Goal: Register for event/course

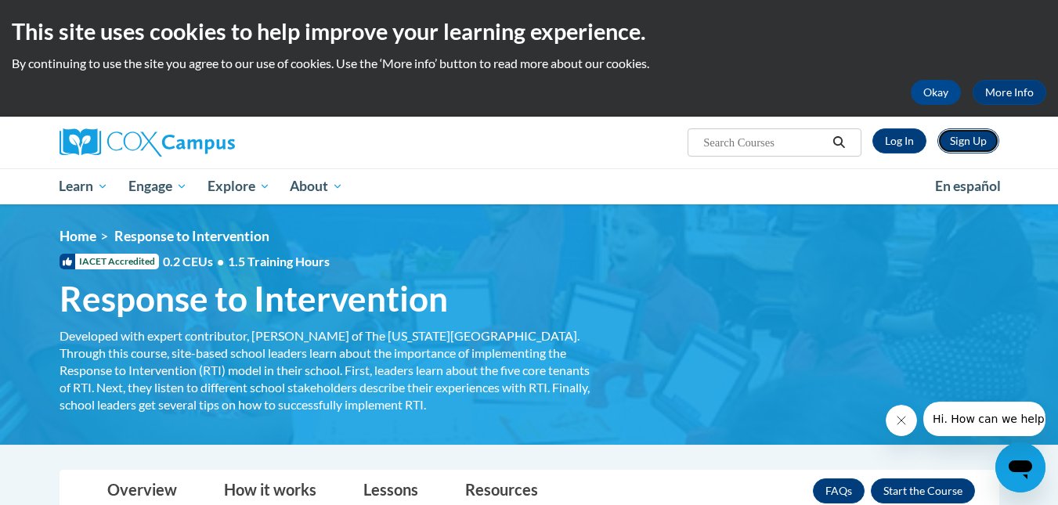
click at [990, 145] on link "Sign Up" at bounding box center [969, 140] width 62 height 25
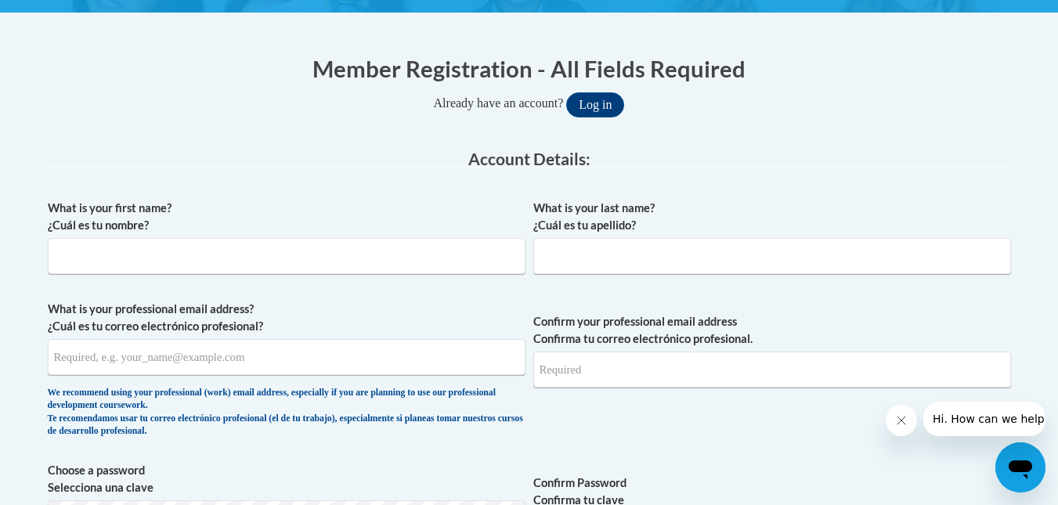
scroll to position [432, 0]
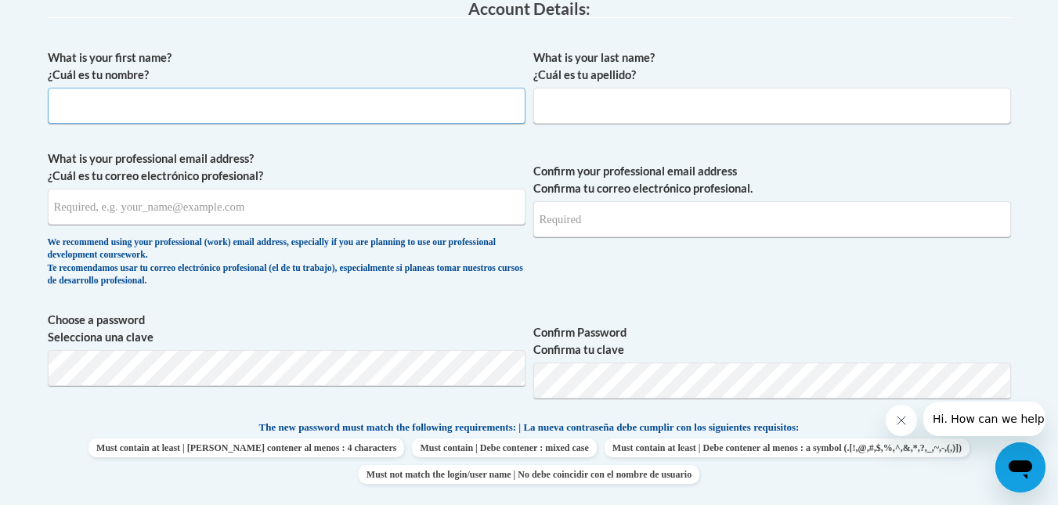
click at [335, 110] on input "What is your first name? ¿Cuál es tu nombre?" at bounding box center [287, 106] width 478 height 36
type input "[GEOGRAPHIC_DATA]"
type input "[PERSON_NAME]"
type input "[EMAIL_ADDRESS][PERSON_NAME][DOMAIN_NAME]"
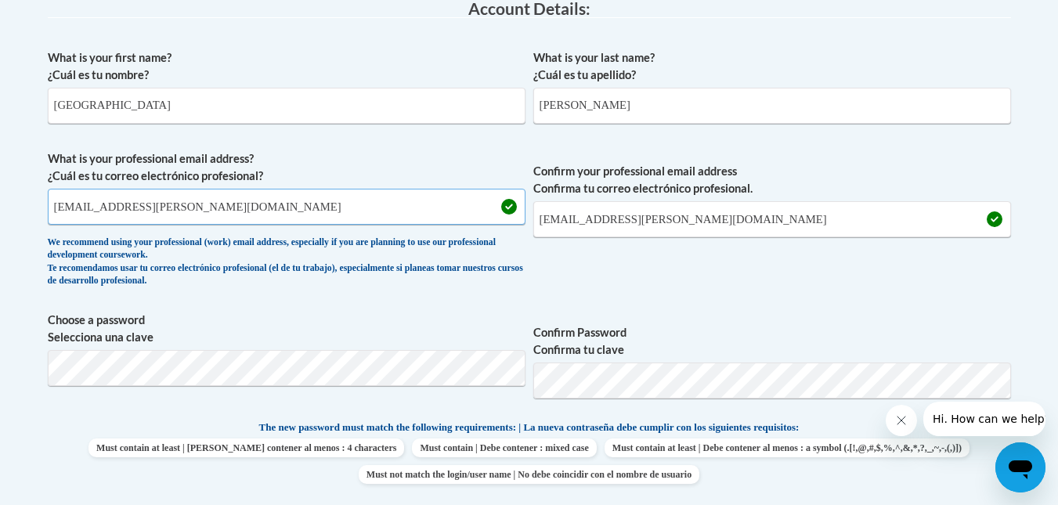
click at [147, 205] on input "[EMAIL_ADDRESS][PERSON_NAME][DOMAIN_NAME]" at bounding box center [287, 207] width 478 height 36
type input "m"
type input "[EMAIL_ADDRESS][DOMAIN_NAME]"
click at [614, 212] on input "[EMAIL_ADDRESS][PERSON_NAME][DOMAIN_NAME]" at bounding box center [773, 219] width 478 height 36
click at [614, 212] on input "madison.benninger@gmail.com" at bounding box center [773, 219] width 478 height 36
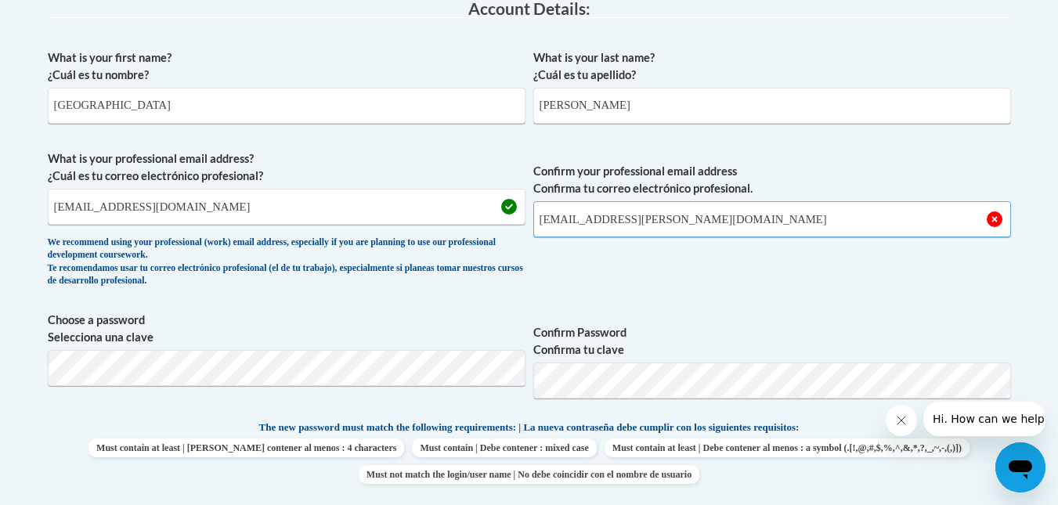
click at [614, 212] on input "madison.benninger@gmail.com" at bounding box center [773, 219] width 478 height 36
type input ","
type input "mdbenn3103@ung.edu"
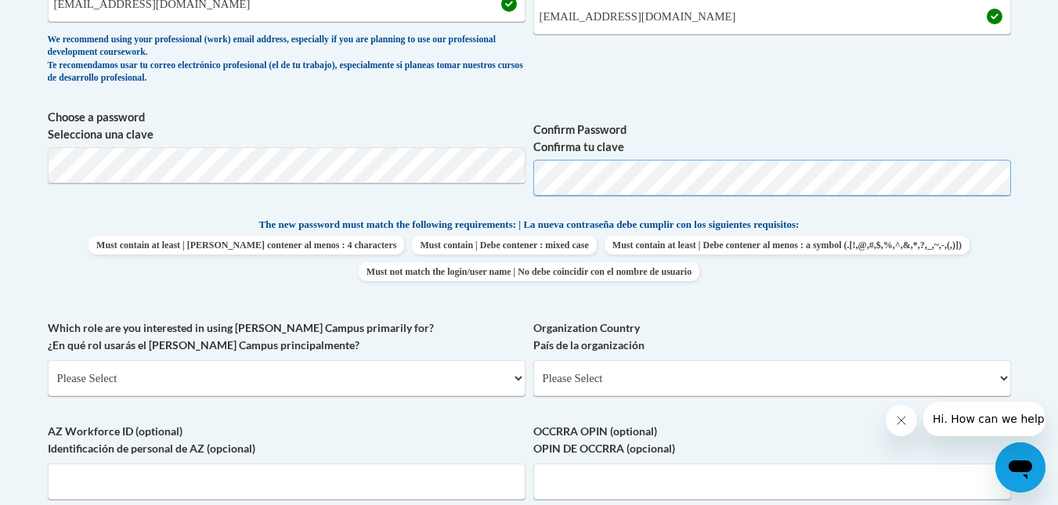
scroll to position [641, 0]
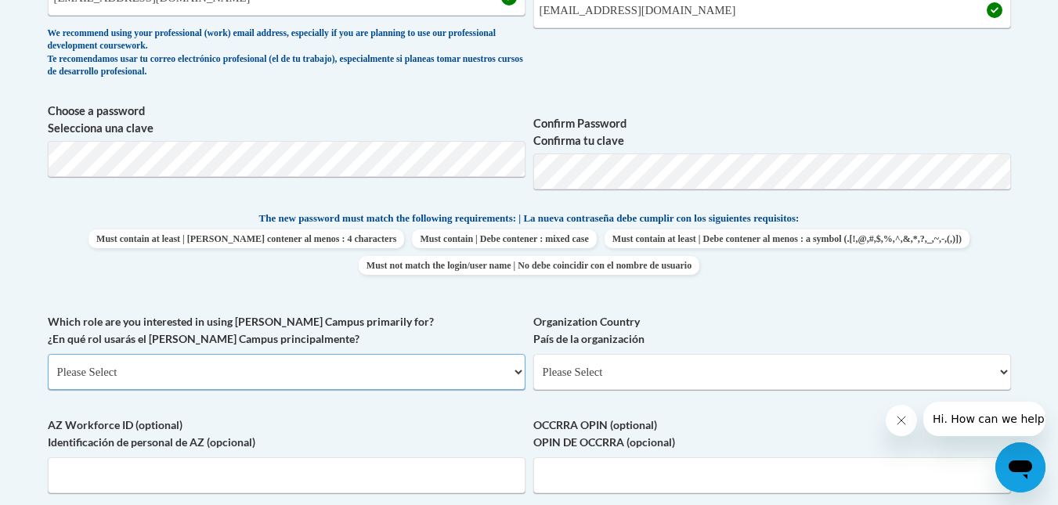
click at [403, 365] on select "Please Select College/University | Colegio/Universidad Community/Nonprofit Part…" at bounding box center [287, 372] width 478 height 36
select select "5a18ea06-2b54-4451-96f2-d152daf9eac5"
click at [48, 354] on select "Please Select College/University | Colegio/Universidad Community/Nonprofit Part…" at bounding box center [287, 372] width 478 height 36
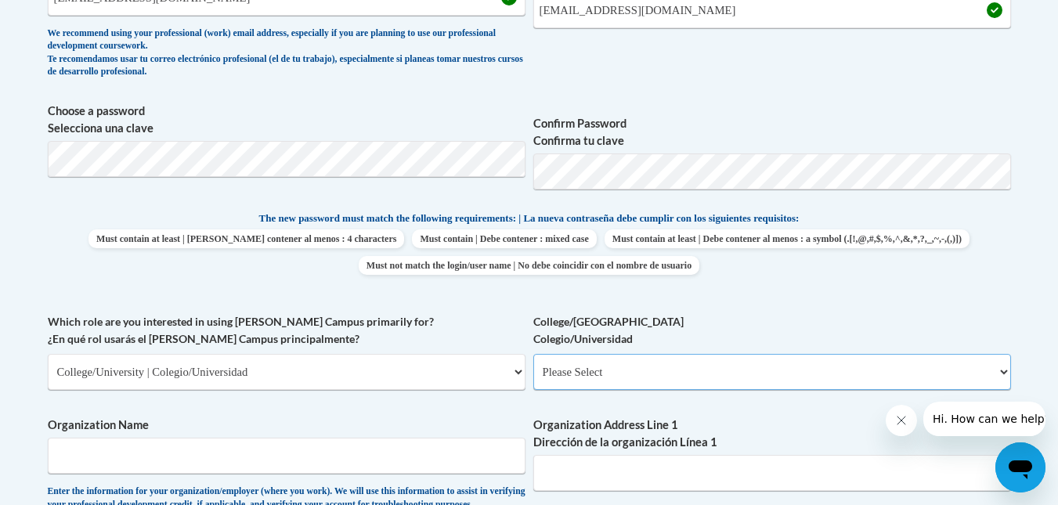
click at [636, 371] on select "Please Select College/University Staff | Empleado universitario College/Univers…" at bounding box center [773, 372] width 478 height 36
select select "99b32b07-cffc-426c-8bf6-0cd77760d84b"
click at [534, 354] on select "Please Select College/University Staff | Empleado universitario College/Univers…" at bounding box center [773, 372] width 478 height 36
click at [437, 468] on input "Organization Name" at bounding box center [287, 456] width 478 height 36
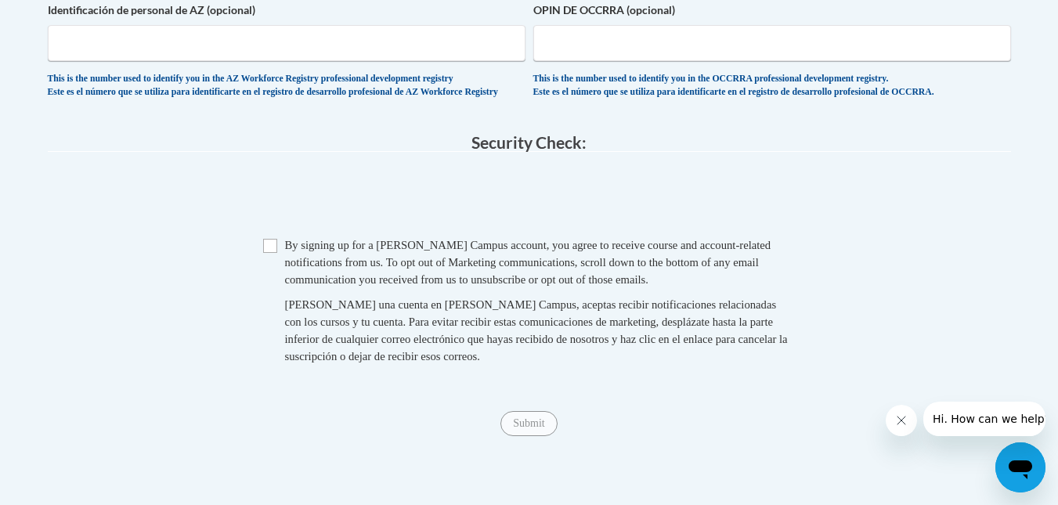
scroll to position [1339, 0]
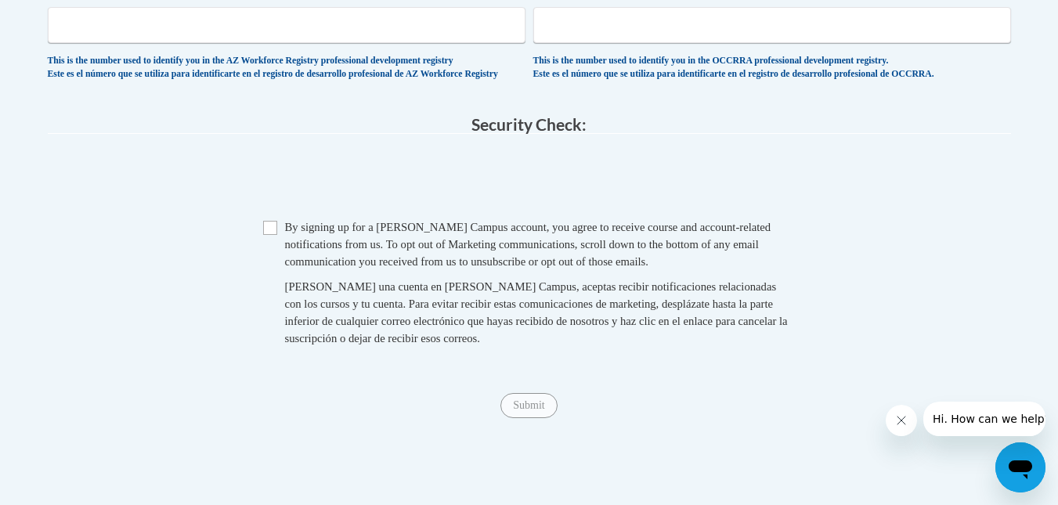
type input "University of North Georgia"
click at [273, 235] on input "Checkbox" at bounding box center [270, 228] width 14 height 14
checkbox input "true"
click at [546, 418] on input "Submit" at bounding box center [529, 405] width 56 height 25
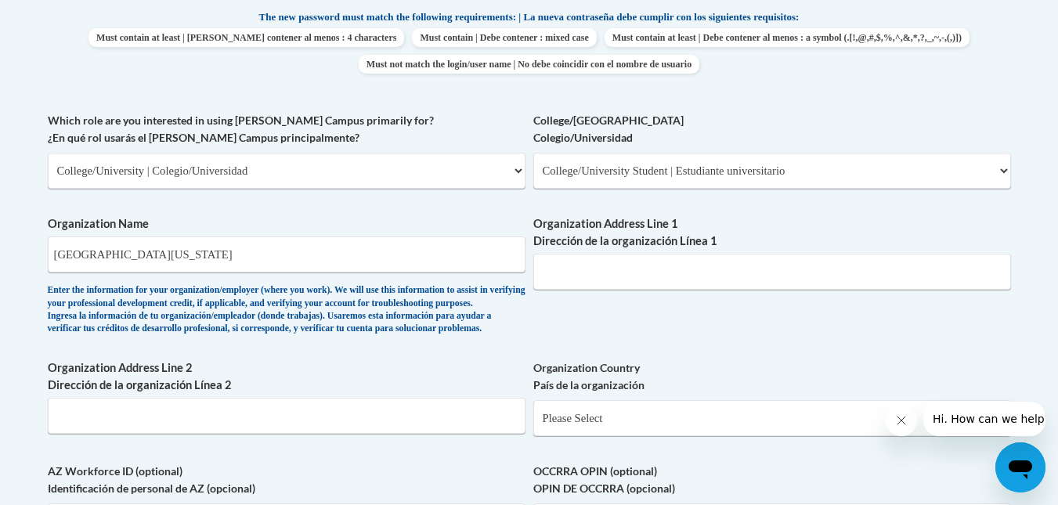
scroll to position [839, 0]
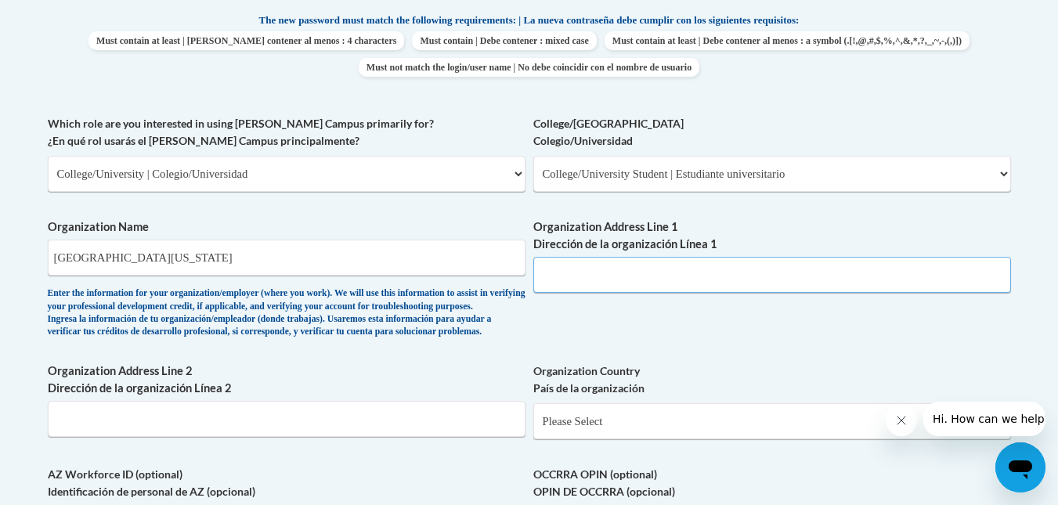
click at [840, 273] on input "Organization Address Line 1 Dirección de la organización Línea 1" at bounding box center [773, 275] width 478 height 36
paste input "3820 Mundy Mill Rd, Oakwood, GA 30566"
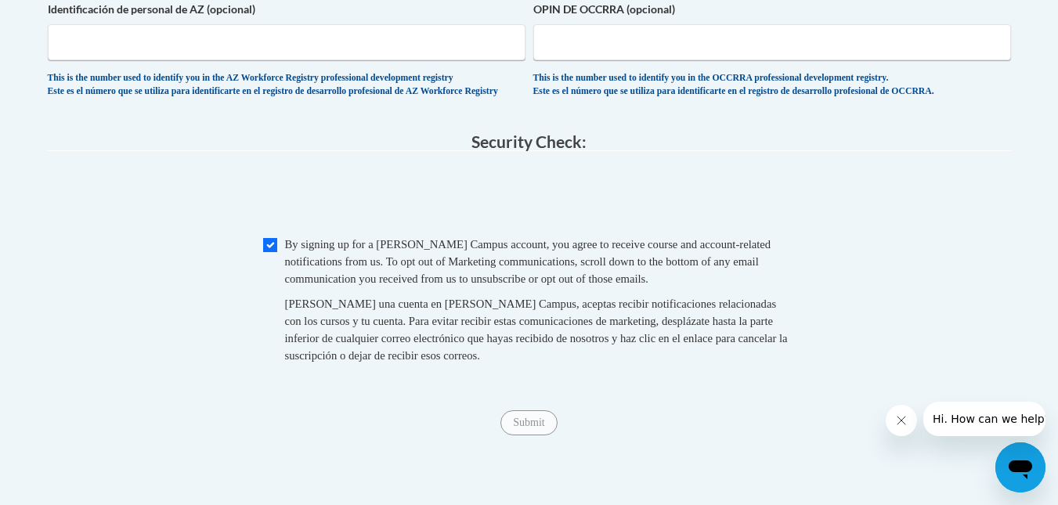
scroll to position [1329, 0]
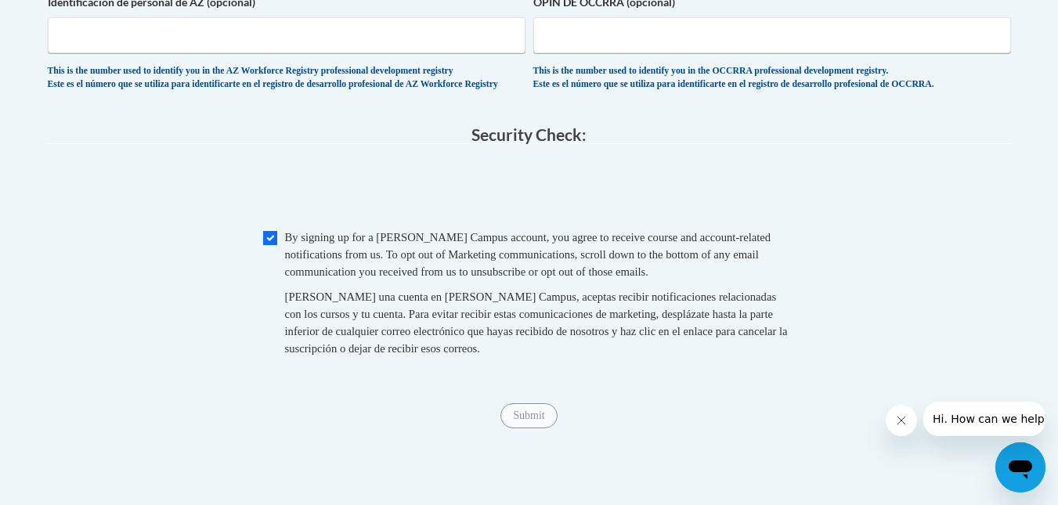
type input "3820 Mundy Mill Rd, Oakwood, GA 30566"
click at [537, 429] on input "Submit" at bounding box center [529, 415] width 56 height 25
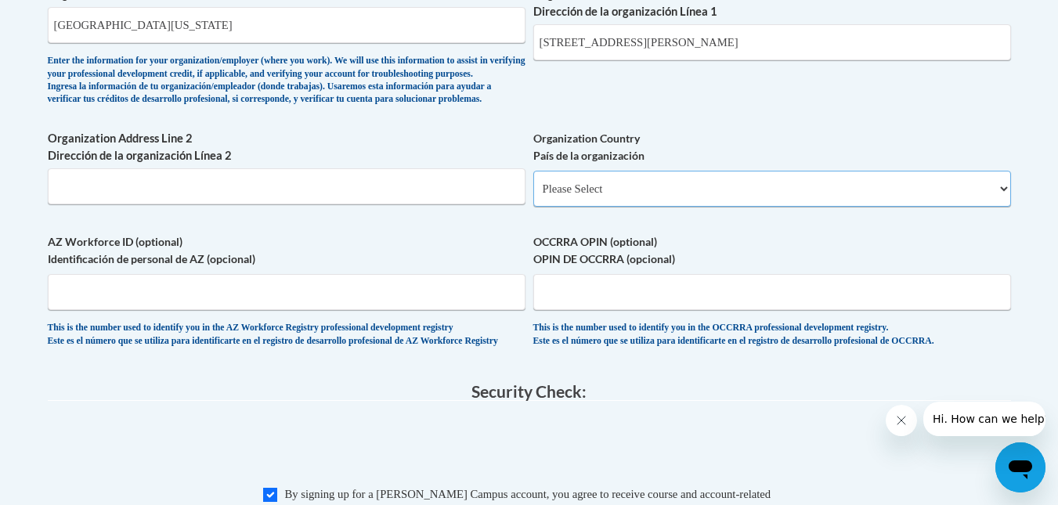
scroll to position [1015, 0]
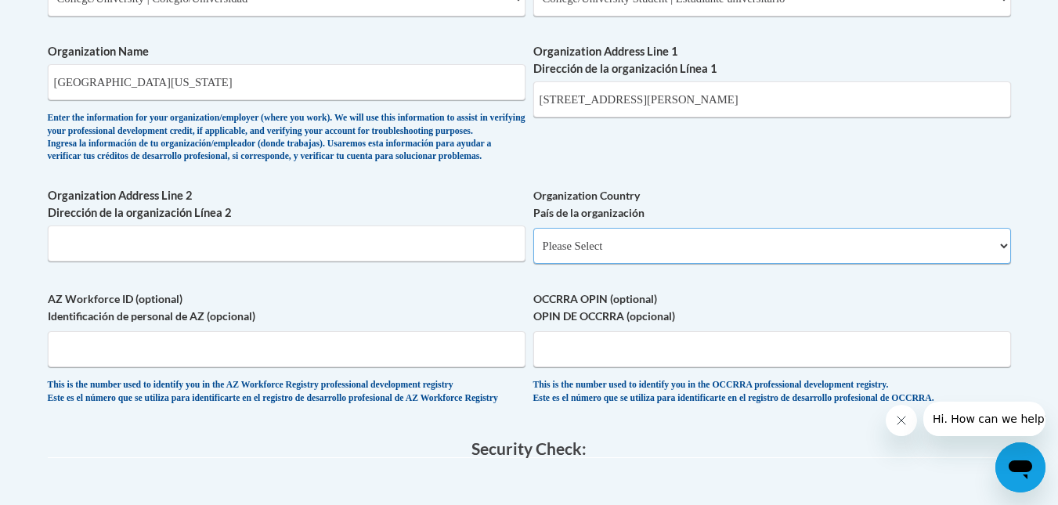
click at [910, 259] on select "Please Select United States | Estados Unidos Outside of the United States | Fue…" at bounding box center [773, 246] width 478 height 36
select select "ad49bcad-a171-4b2e-b99c-48b446064914"
click at [534, 253] on select "Please Select United States | Estados Unidos Outside of the United States | Fue…" at bounding box center [773, 246] width 478 height 36
select select
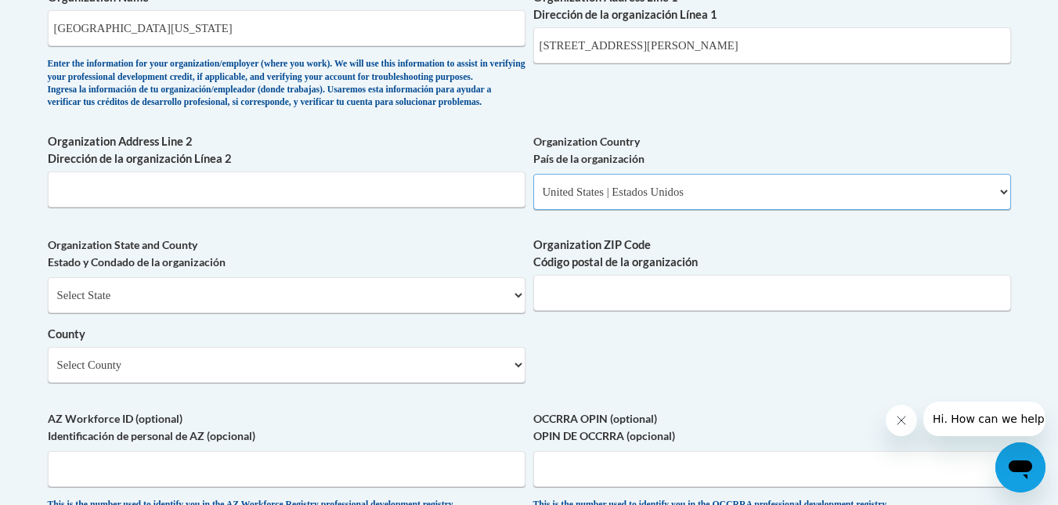
scroll to position [1057, 0]
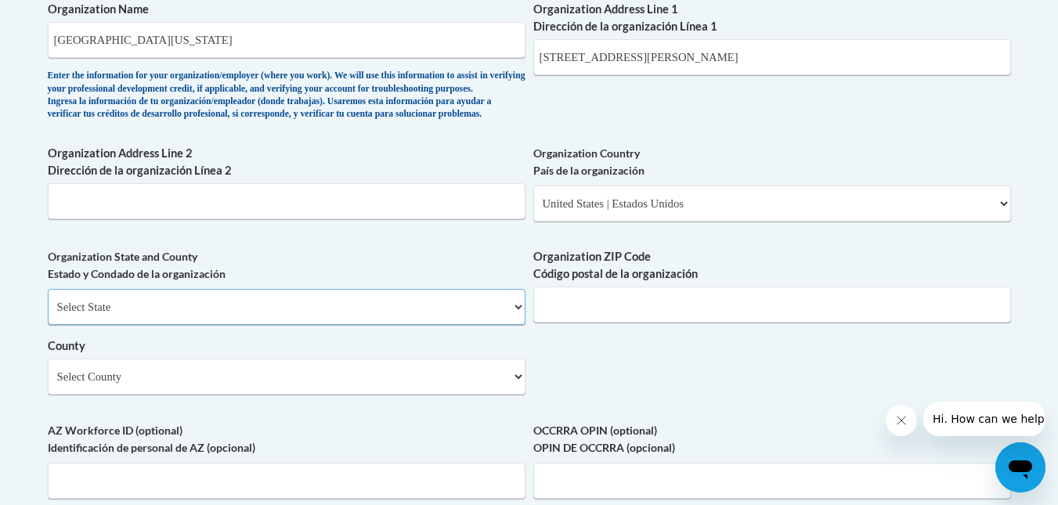
click at [194, 325] on select "Select State Alabama Alaska Arizona Arkansas California Colorado Connecticut De…" at bounding box center [287, 307] width 478 height 36
select select "Georgia"
click at [48, 315] on select "Select State Alabama Alaska Arizona Arkansas California Colorado Connecticut De…" at bounding box center [287, 307] width 478 height 36
click at [215, 395] on select "County" at bounding box center [287, 377] width 478 height 36
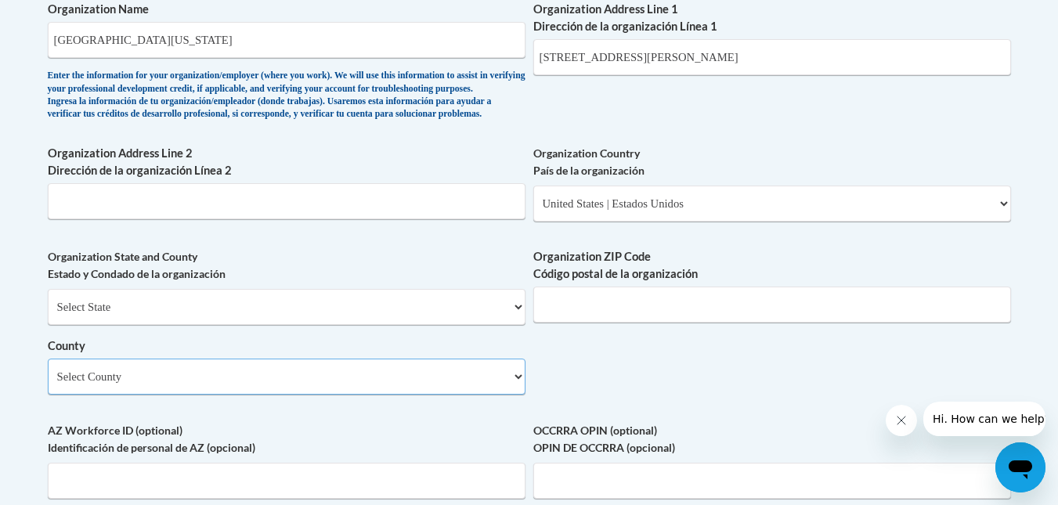
click at [292, 395] on select "Select County Appling Atkinson Bacon Baker Baldwin Banks Barrow Bartow Ben Hill…" at bounding box center [287, 377] width 478 height 36
click at [343, 395] on select "Select County Appling Atkinson Bacon Baker Baldwin Banks Barrow Bartow Ben Hill…" at bounding box center [287, 377] width 478 height 36
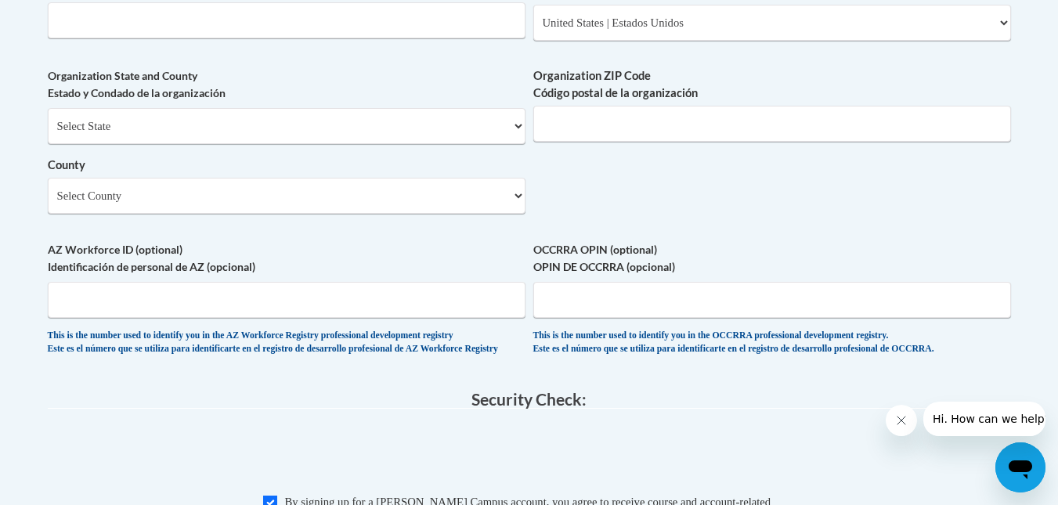
scroll to position [1230, 0]
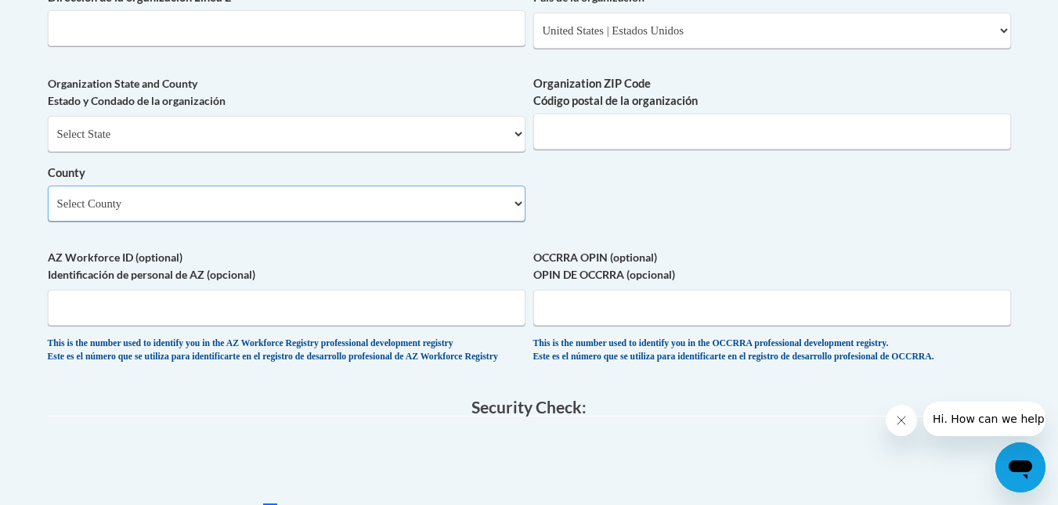
click at [311, 222] on select "Select County Appling Atkinson Bacon Baker Baldwin Banks Barrow Bartow Ben Hill…" at bounding box center [287, 204] width 478 height 36
select select "Hall"
click at [48, 212] on select "Select County Appling Atkinson Bacon Baker Baldwin Banks Barrow Bartow Ben Hill…" at bounding box center [287, 204] width 478 height 36
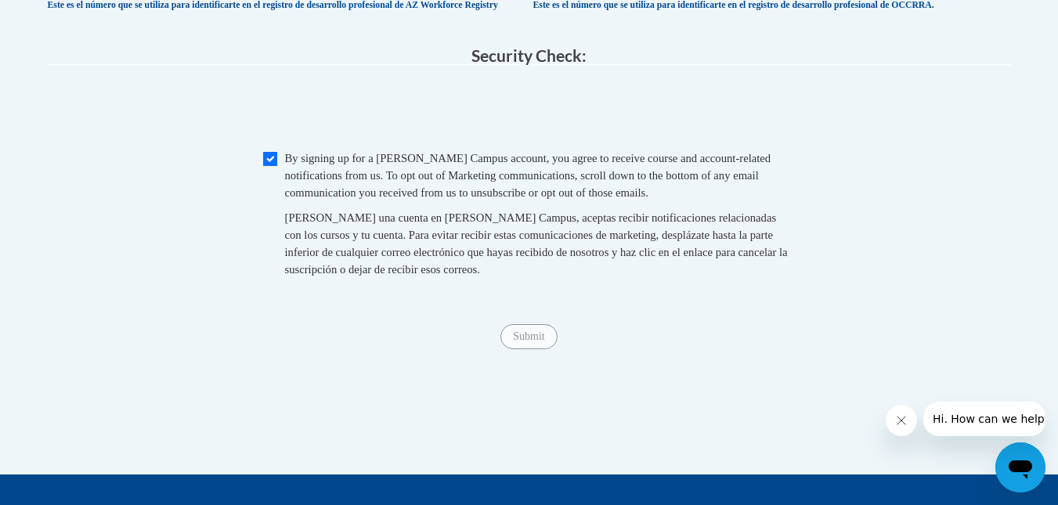
scroll to position [1593, 0]
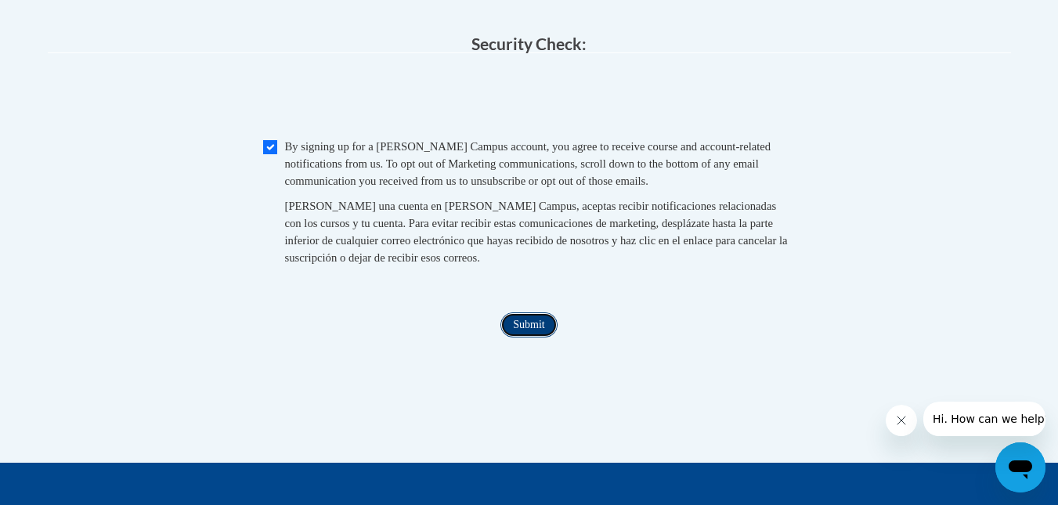
click at [549, 338] on input "Submit" at bounding box center [529, 325] width 56 height 25
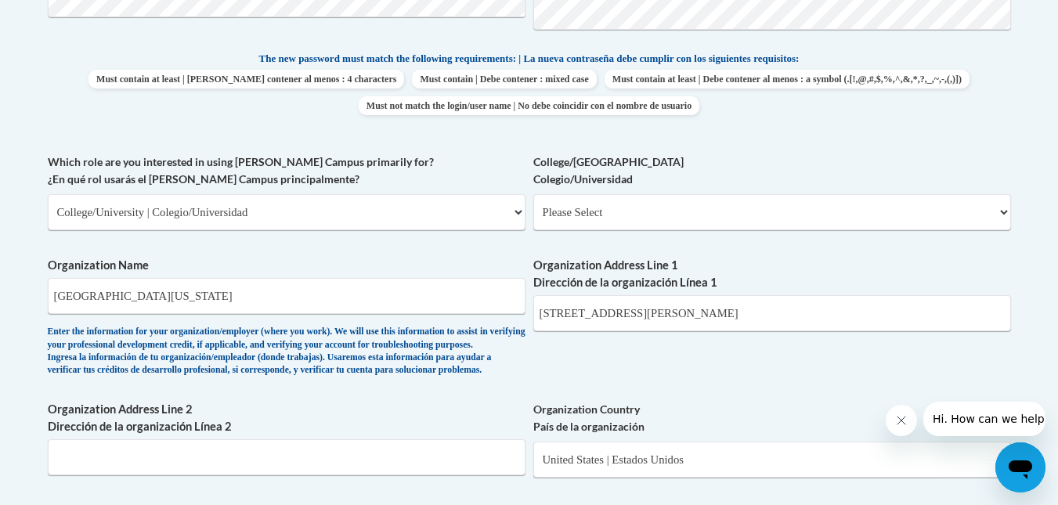
scroll to position [781, 0]
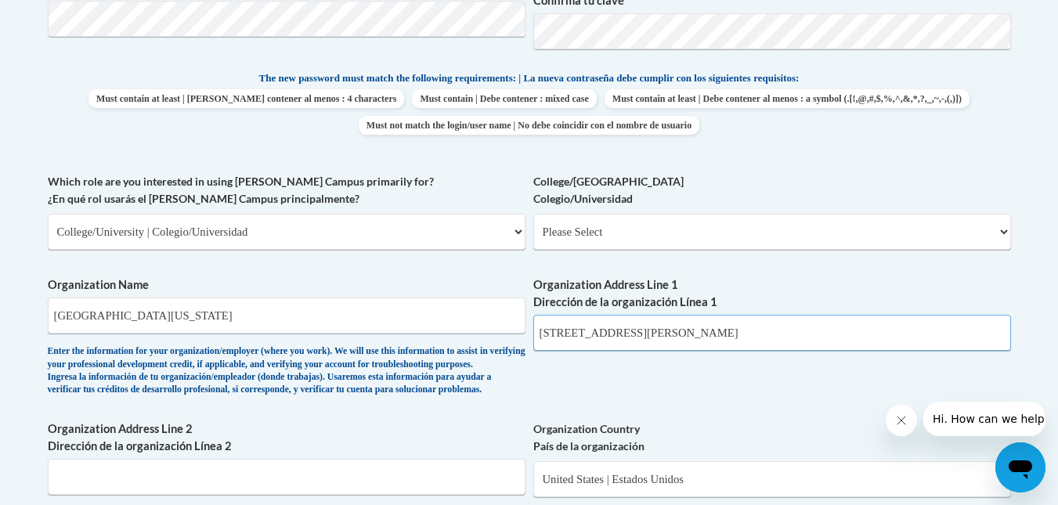
click at [845, 327] on input "3820 Mundy Mill Rd, Oakwood, GA 30566" at bounding box center [773, 333] width 478 height 36
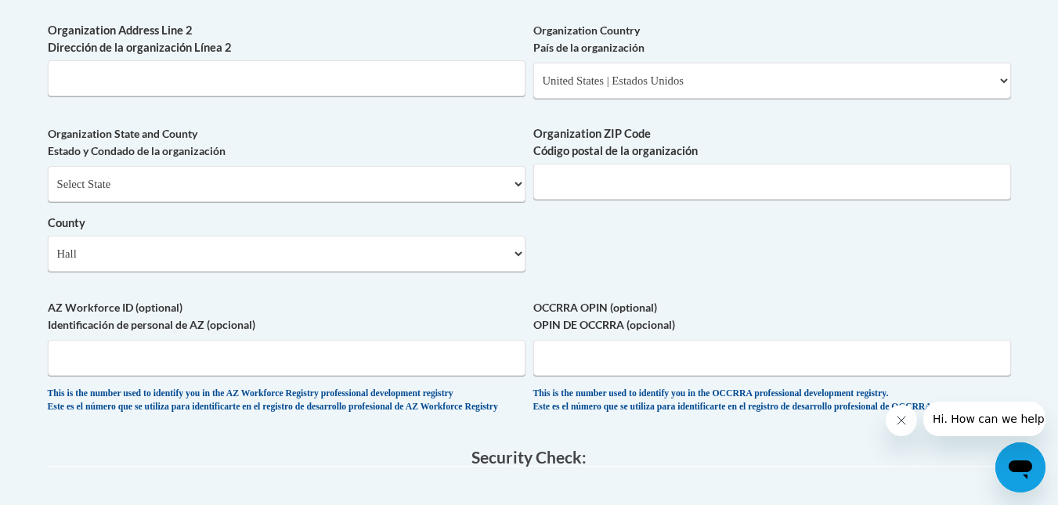
scroll to position [1184, 0]
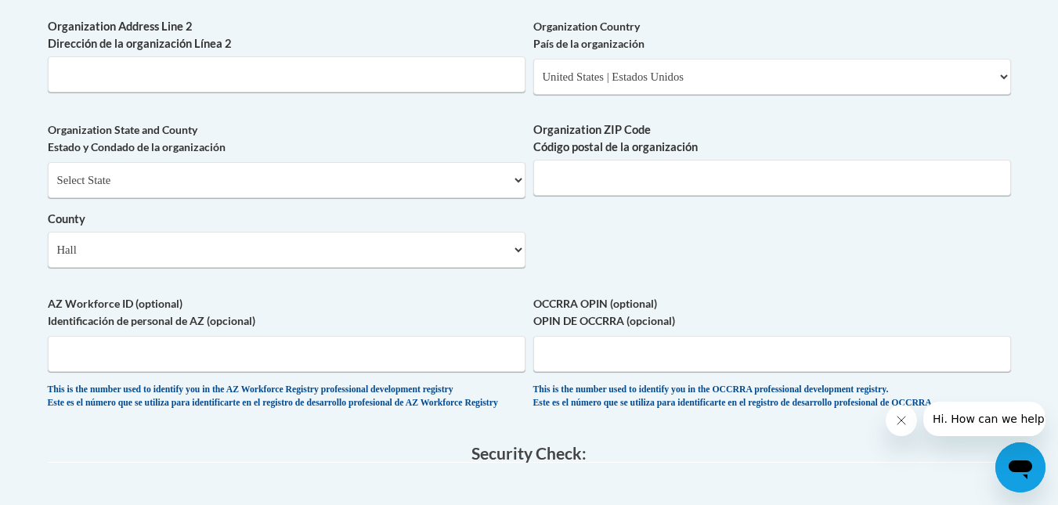
type input "3820 Mundy Mill Rd, Oakwood, GA"
click at [791, 196] on input "Organization ZIP Code Código postal de la organización" at bounding box center [773, 178] width 478 height 36
paste input "30566"
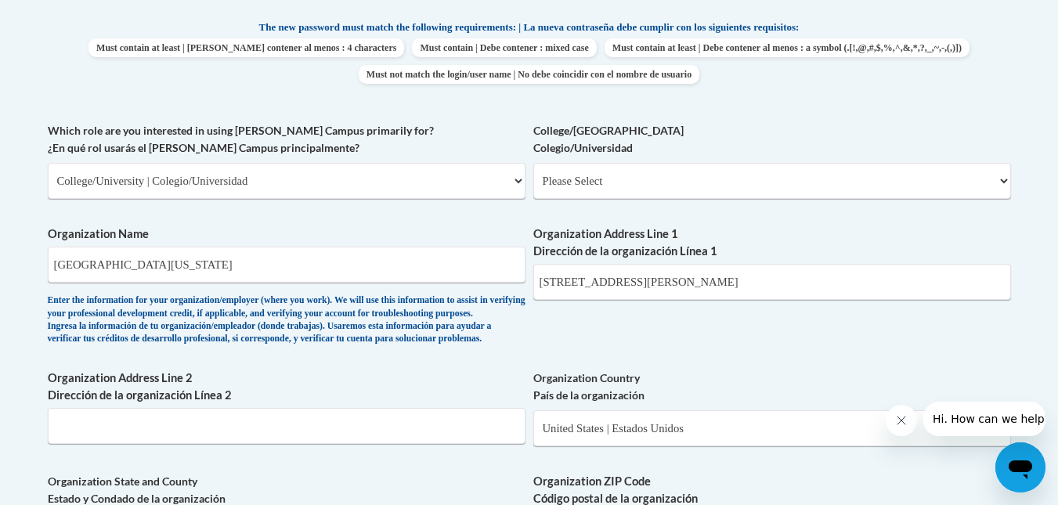
scroll to position [843, 0]
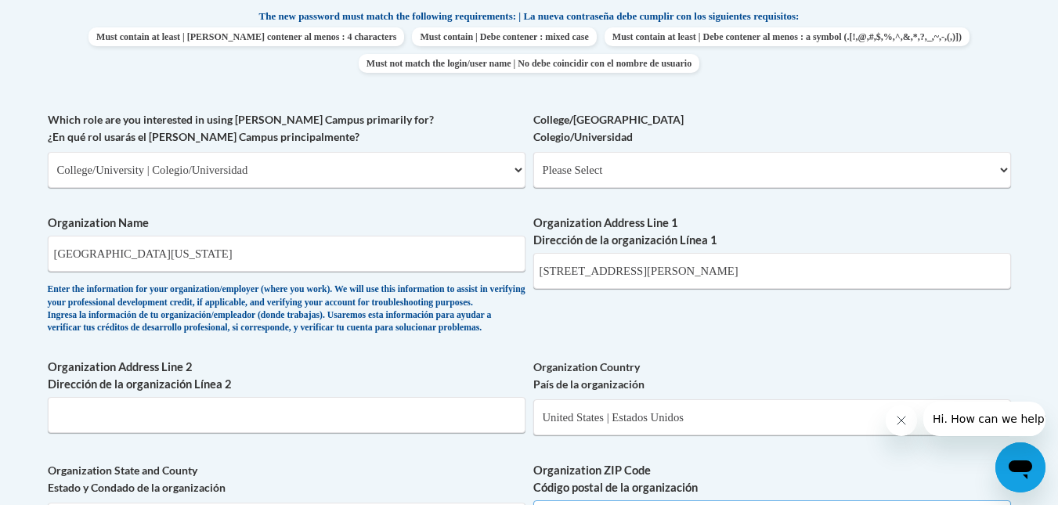
type input "30566"
click at [817, 274] on input "3820 Mundy Mill Rd, Oakwood, GA" at bounding box center [773, 271] width 478 height 36
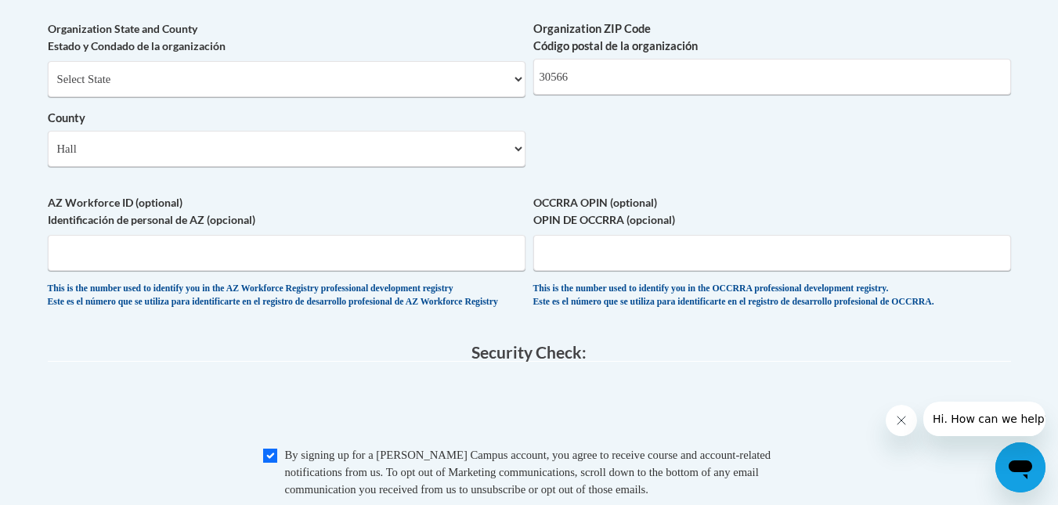
type input "3820 Mundy Mill Rd"
click at [288, 167] on select "Select County Appling Atkinson Bacon Baker Baldwin Banks Barrow Bartow Ben Hill…" at bounding box center [287, 149] width 478 height 36
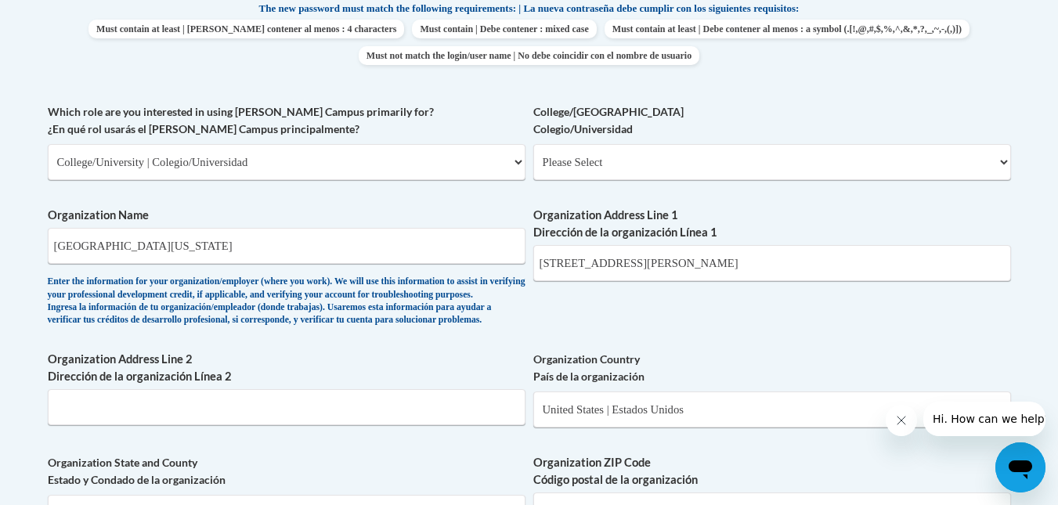
scroll to position [823, 0]
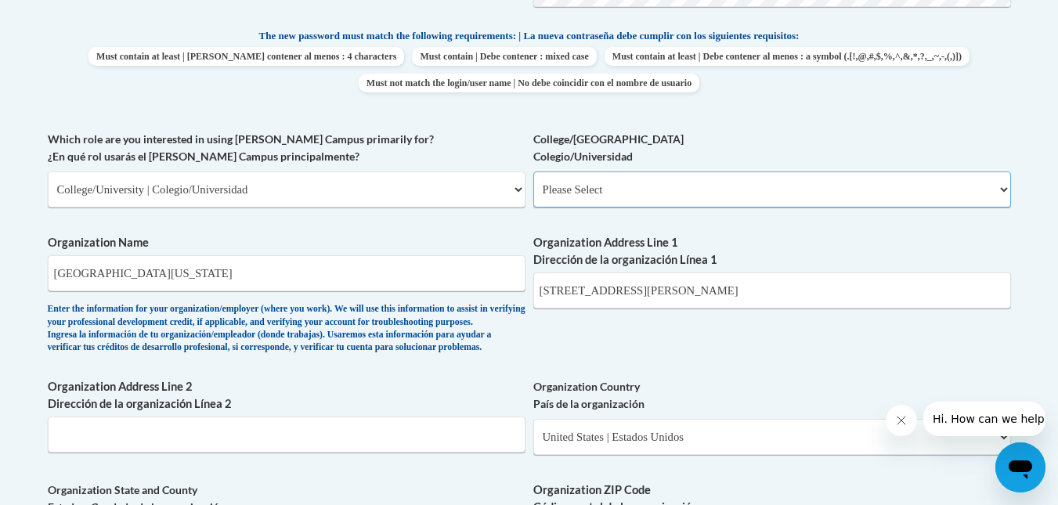
click at [865, 187] on select "Please Select College/University Staff | Empleado universitario College/Univers…" at bounding box center [773, 190] width 478 height 36
select select "99b32b07-cffc-426c-8bf6-0cd77760d84b"
click at [534, 172] on select "Please Select College/University Staff | Empleado universitario College/Univers…" at bounding box center [773, 190] width 478 height 36
select select "null"
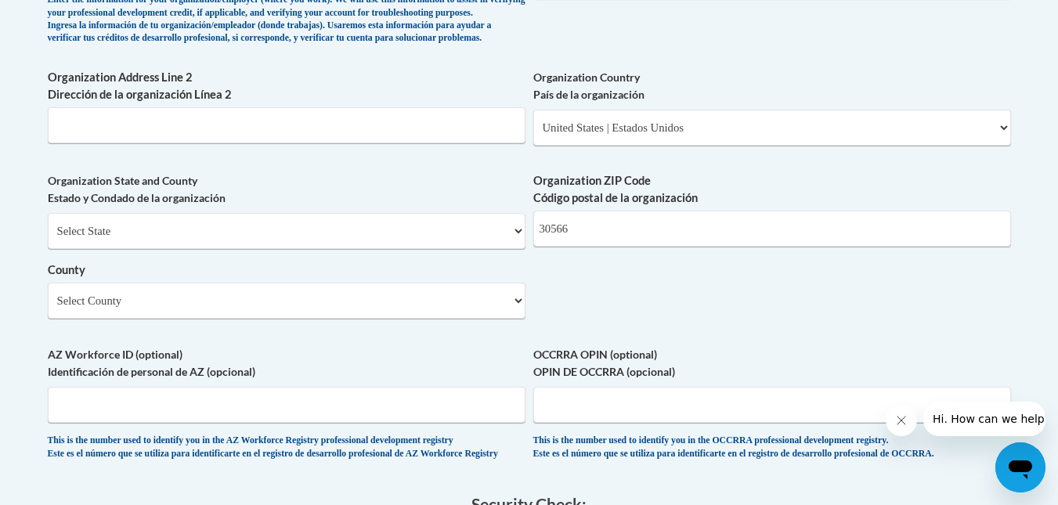
scroll to position [1160, 0]
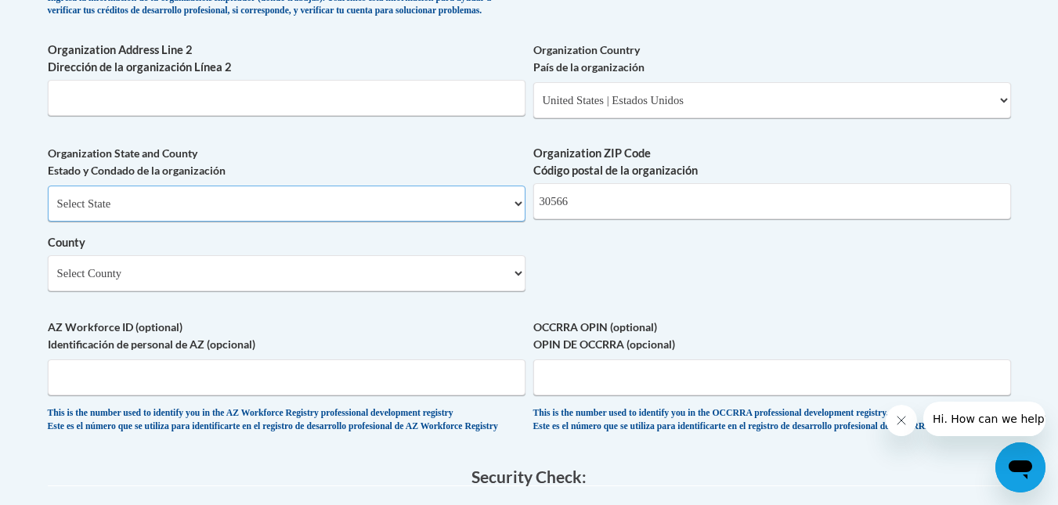
click at [476, 221] on select "Select State Alabama Alaska Arizona Arkansas California Colorado Connecticut De…" at bounding box center [287, 204] width 478 height 36
select select "Georgia"
click at [48, 212] on select "Select State Alabama Alaska Arizona Arkansas California Colorado Connecticut De…" at bounding box center [287, 204] width 478 height 36
click at [437, 291] on select "County" at bounding box center [287, 273] width 478 height 36
click at [48, 281] on select "Select County Appling Atkinson Bacon Baker Baldwin Banks Barrow Bartow Ben Hill…" at bounding box center [287, 273] width 478 height 36
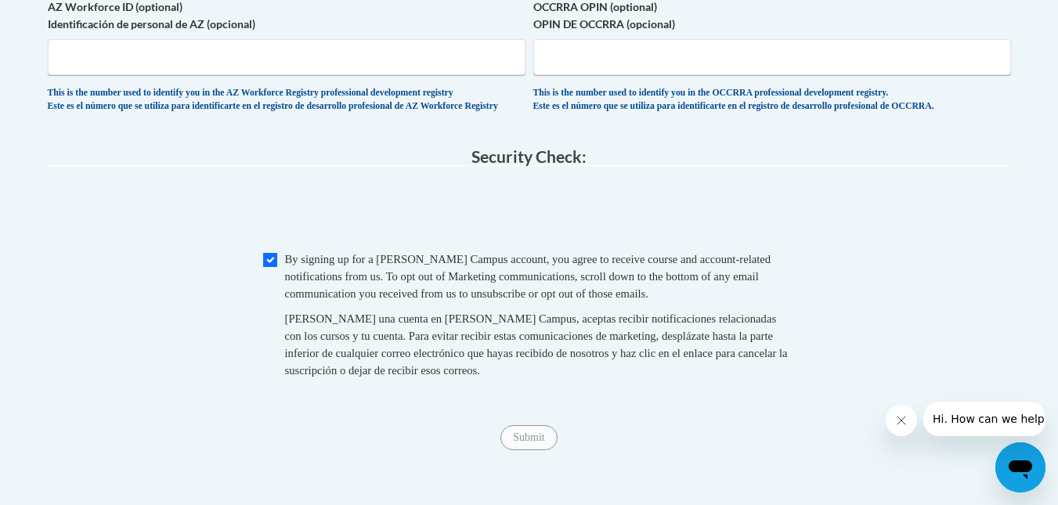
scroll to position [1492, 0]
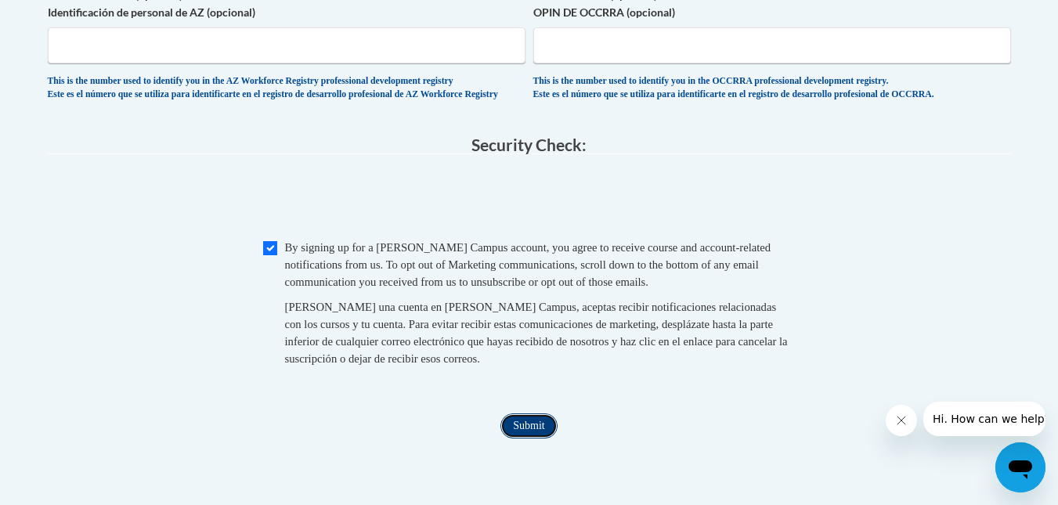
click at [537, 439] on input "Submit" at bounding box center [529, 426] width 56 height 25
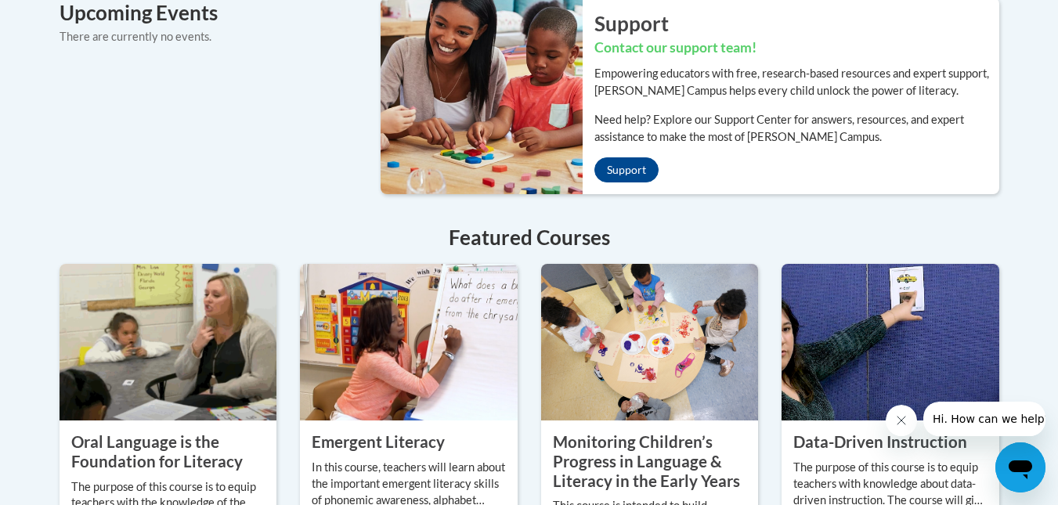
scroll to position [1251, 0]
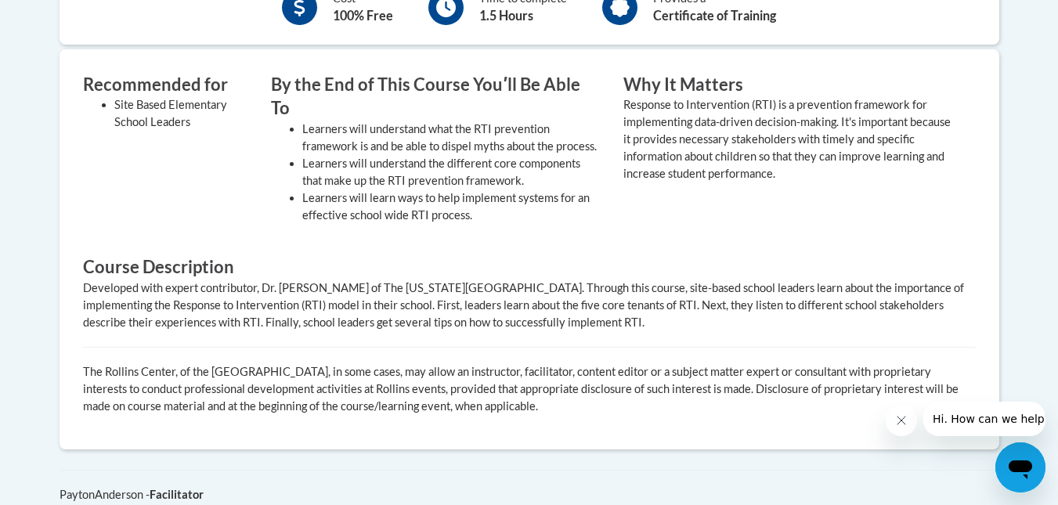
scroll to position [636, 0]
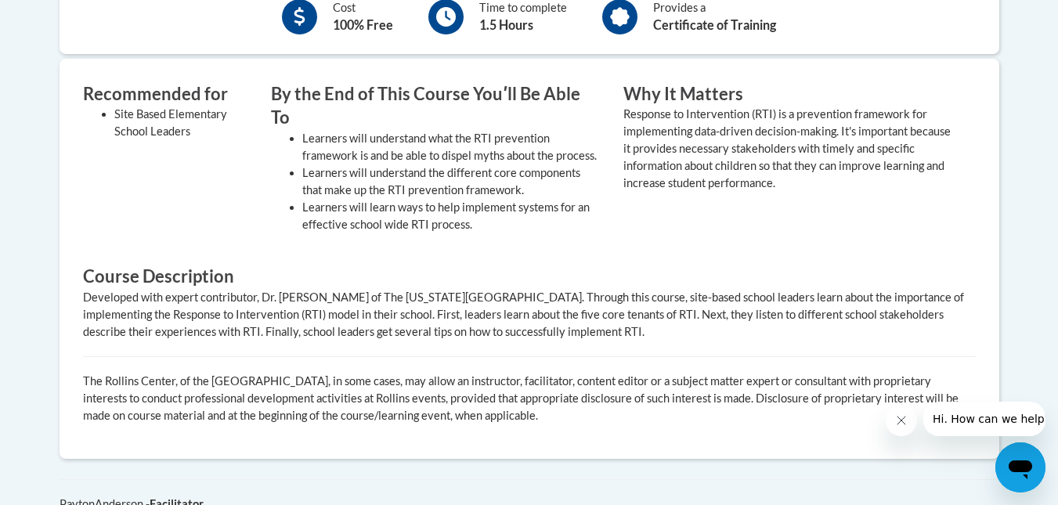
click at [854, 324] on div "Recommended for Site Based Elementary School Leaders By the End of This Course …" at bounding box center [529, 259] width 917 height 354
click at [774, 233] on div "Recommended for Site Based Elementary School Leaders By the End of This Course …" at bounding box center [529, 259] width 917 height 354
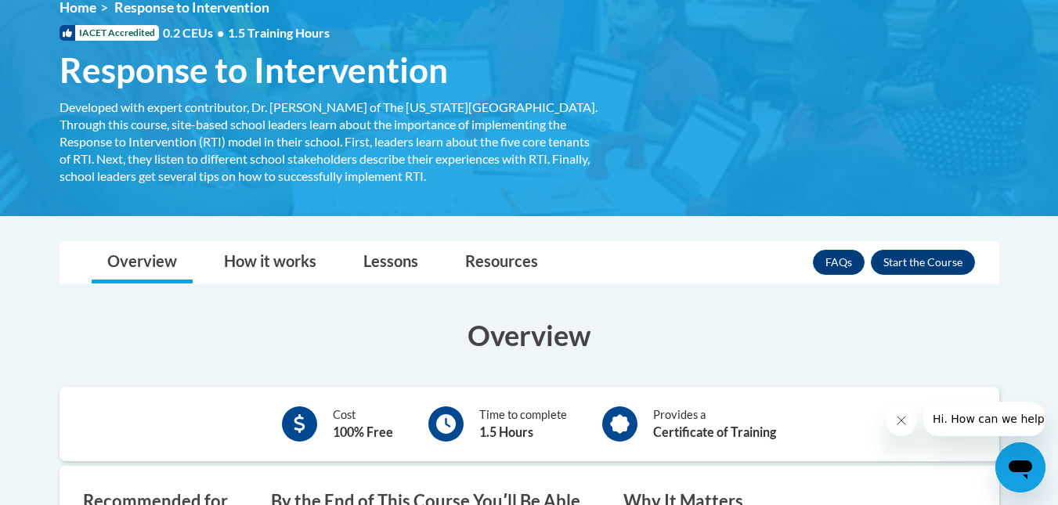
scroll to position [260, 0]
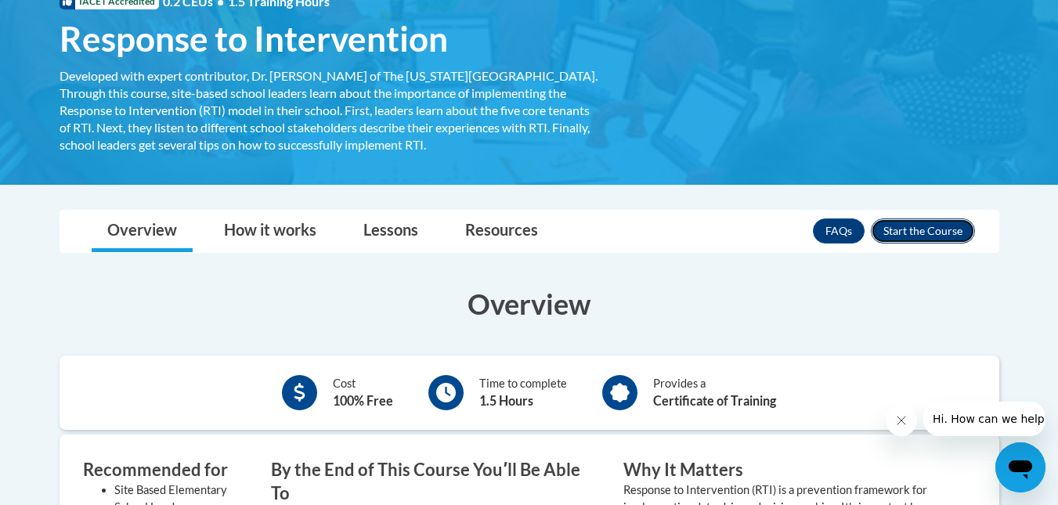
click at [942, 224] on button "Enroll" at bounding box center [923, 231] width 104 height 25
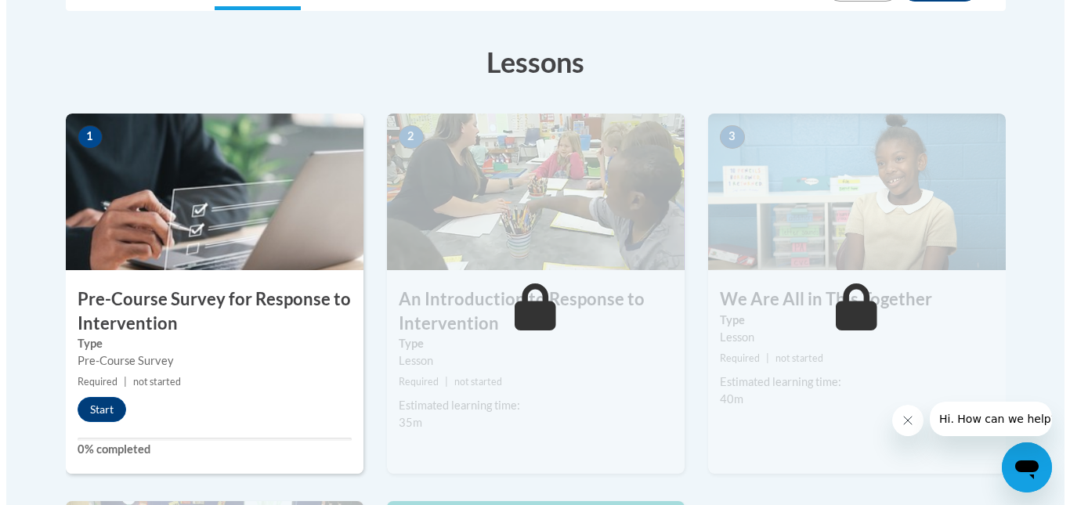
scroll to position [451, 0]
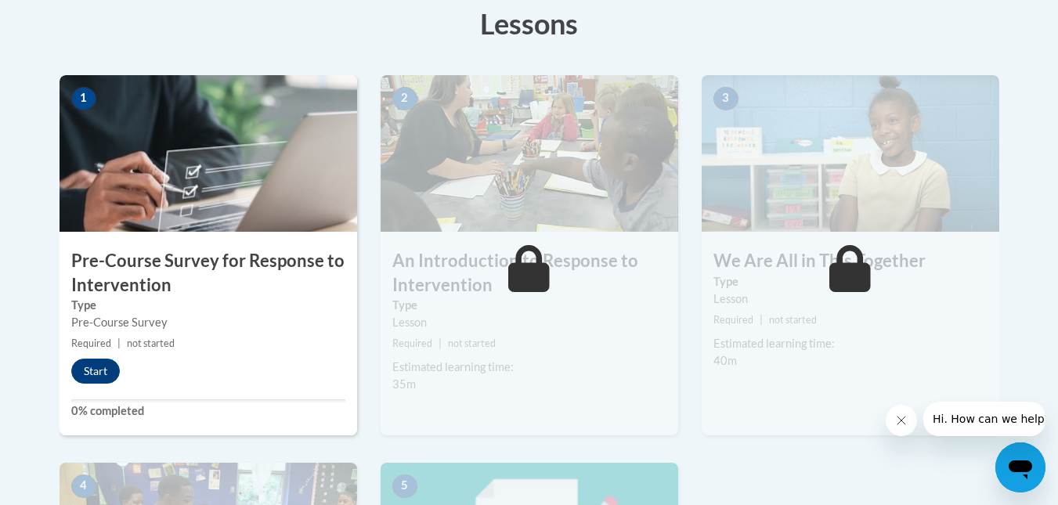
drag, startPoint x: 0, startPoint y: 0, endPoint x: 1069, endPoint y: 222, distance: 1092.3
click at [105, 368] on button "Start" at bounding box center [95, 371] width 49 height 25
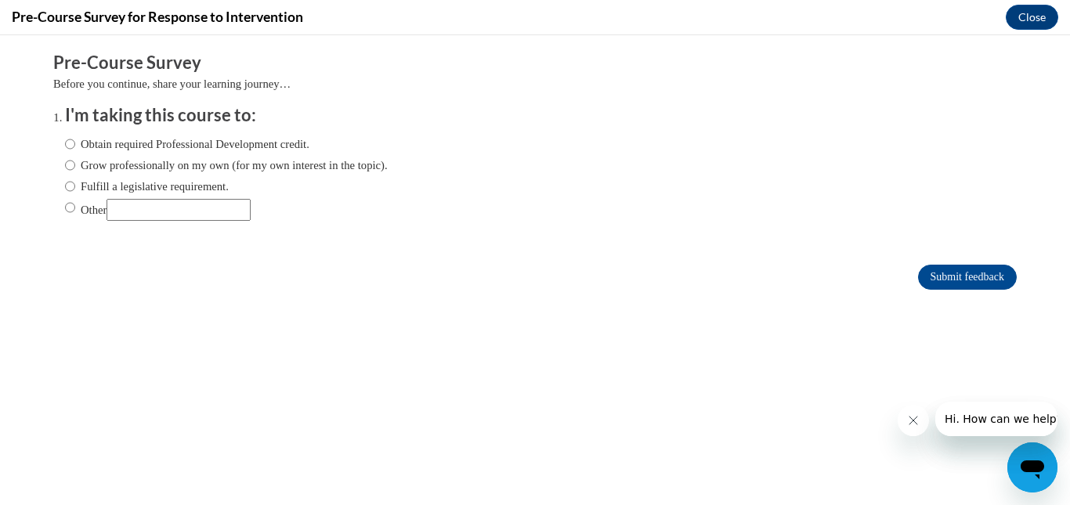
scroll to position [0, 0]
click at [150, 212] on input "Other" at bounding box center [179, 210] width 144 height 22
type input "College Course Assignment"
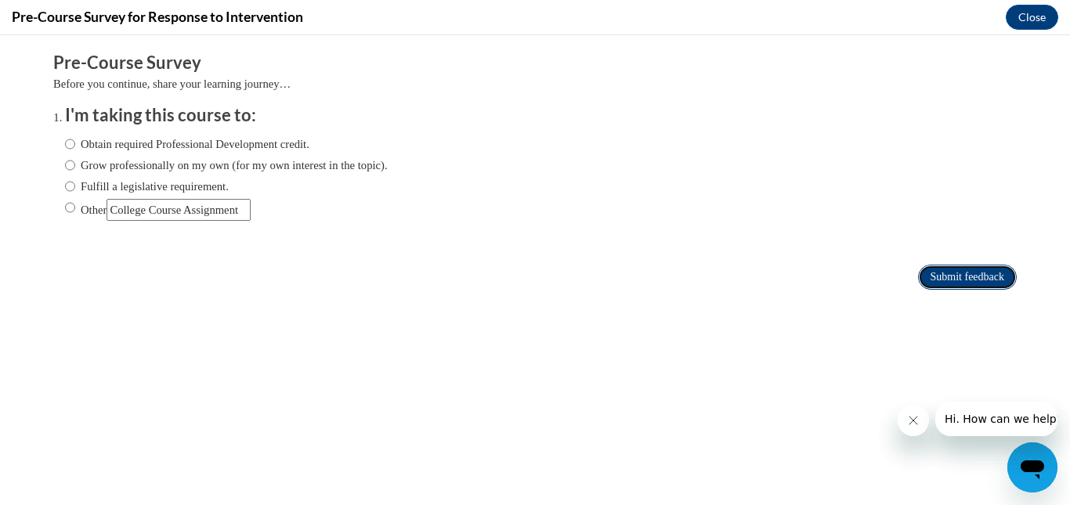
click at [937, 274] on input "Submit feedback" at bounding box center [967, 277] width 99 height 25
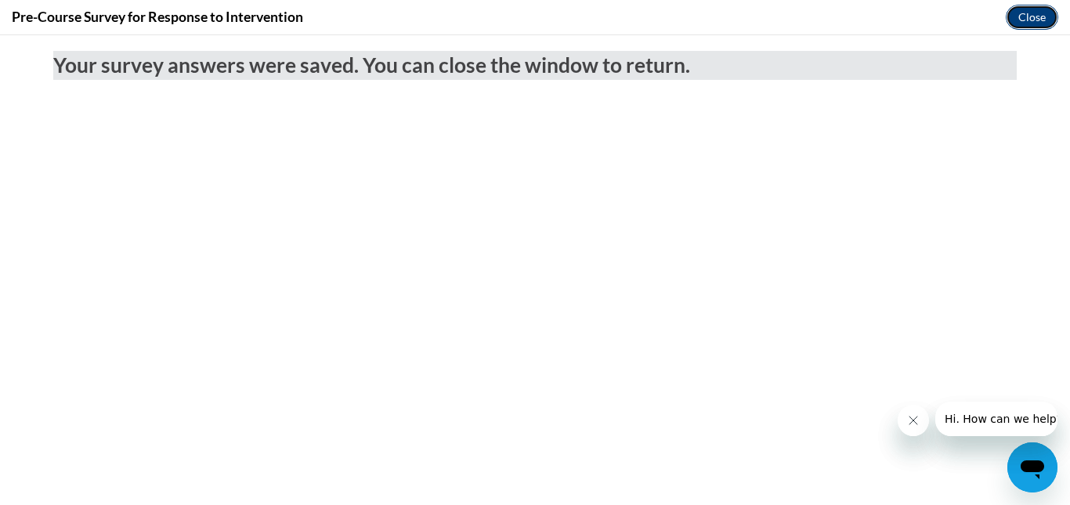
click at [1034, 9] on button "Close" at bounding box center [1032, 17] width 52 height 25
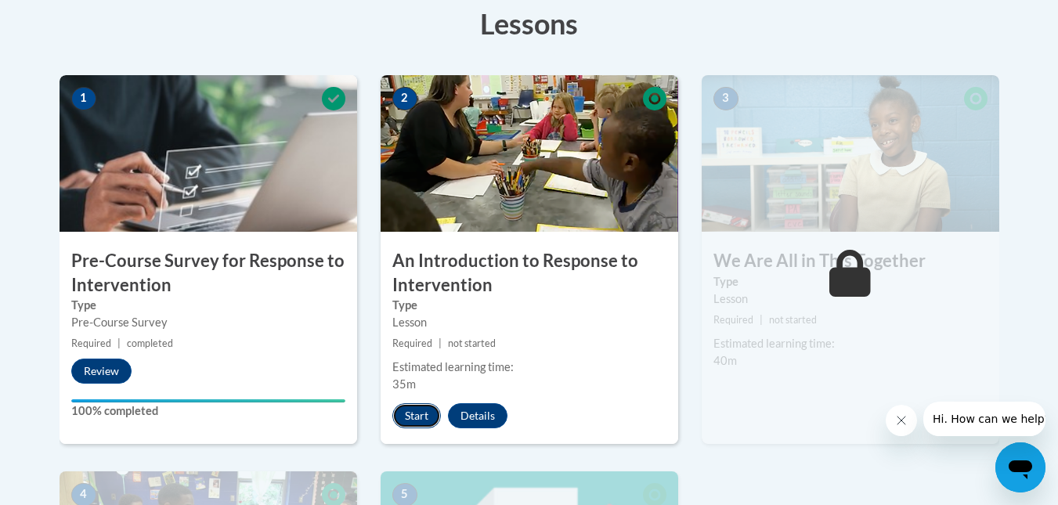
click at [413, 413] on button "Start" at bounding box center [416, 415] width 49 height 25
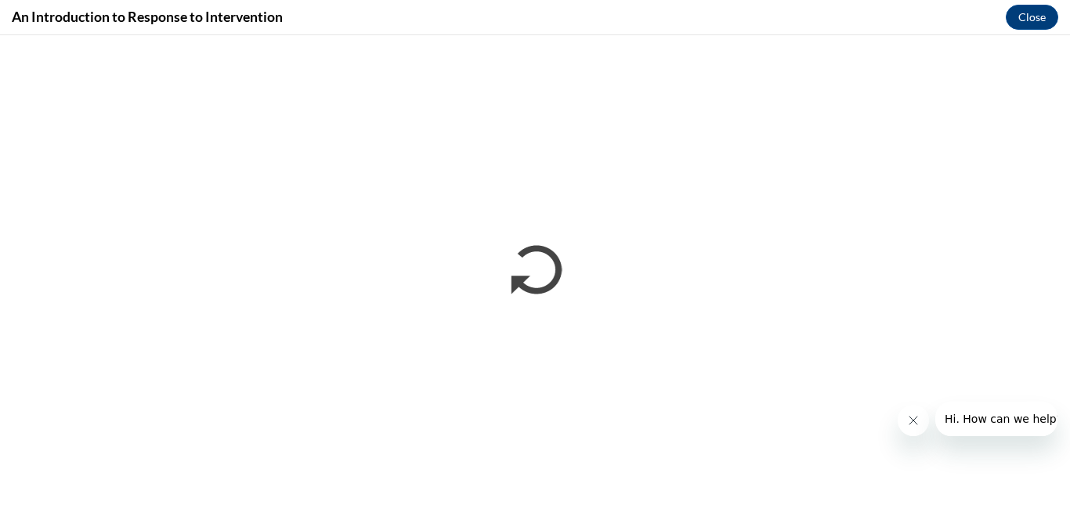
click at [913, 421] on icon "Close message from company" at bounding box center [913, 421] width 8 height 8
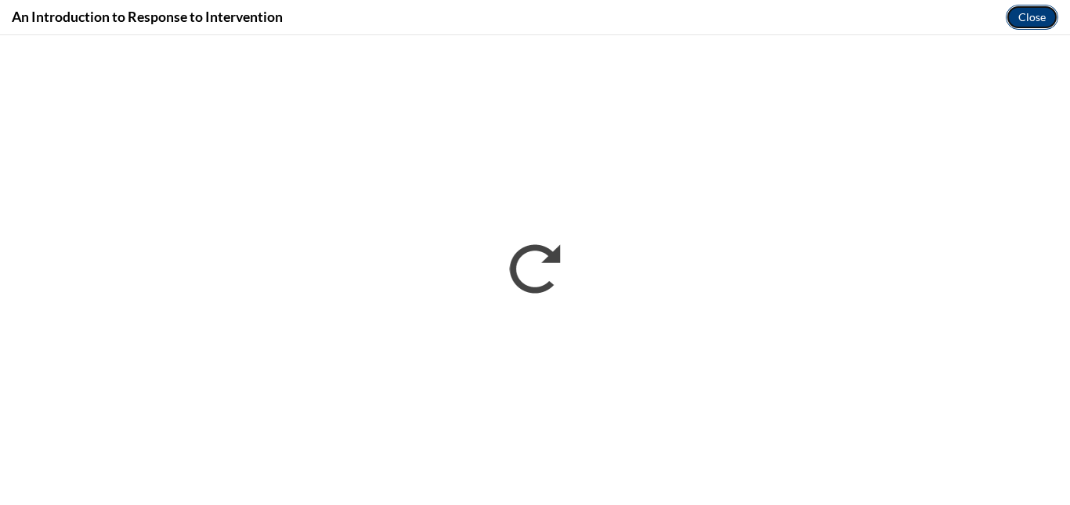
click at [1040, 24] on button "Close" at bounding box center [1032, 17] width 52 height 25
